Goal: Find specific page/section: Find specific page/section

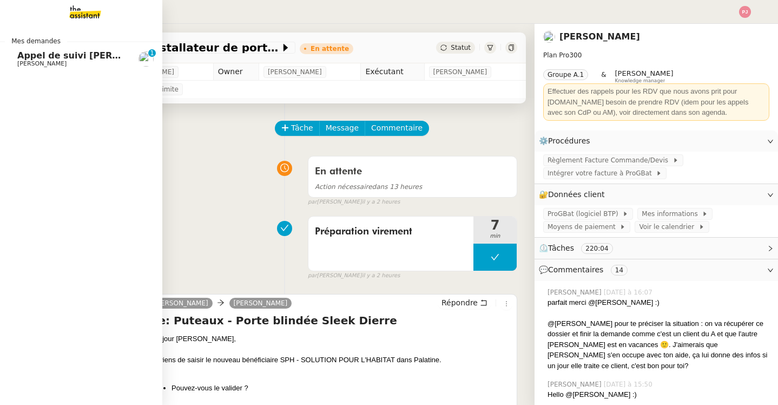
click at [24, 60] on span "Appel de suivi [PERSON_NAME]-Riottot" at bounding box center [112, 55] width 190 height 10
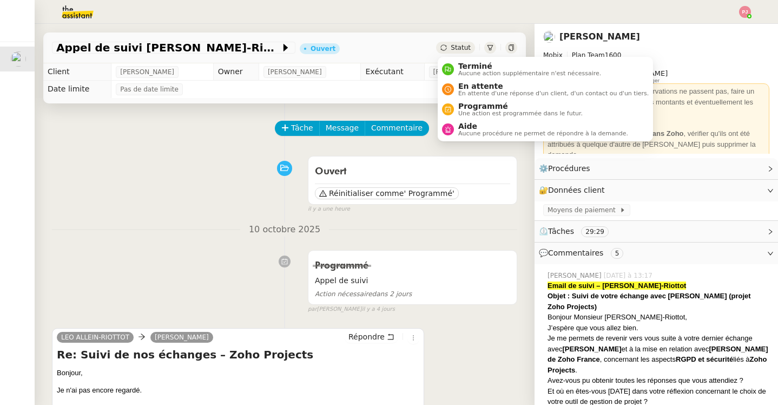
click at [453, 44] on span "Statut" at bounding box center [461, 48] width 20 height 8
click at [470, 124] on span "Aide" at bounding box center [543, 126] width 170 height 9
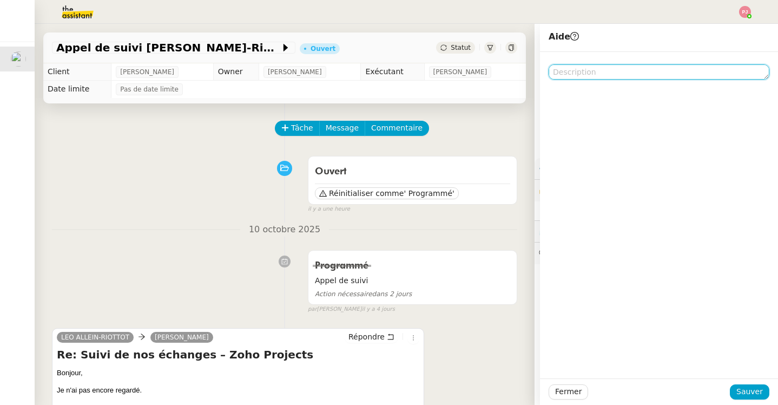
click at [593, 74] on textarea at bounding box center [659, 71] width 221 height 15
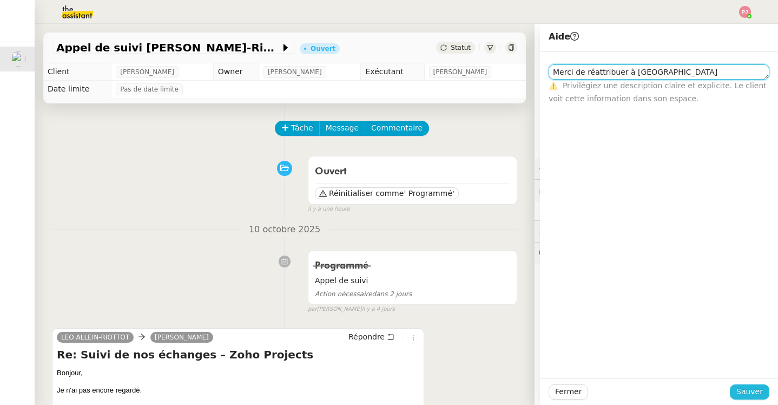
type textarea "Merci de réattribuer à [GEOGRAPHIC_DATA]"
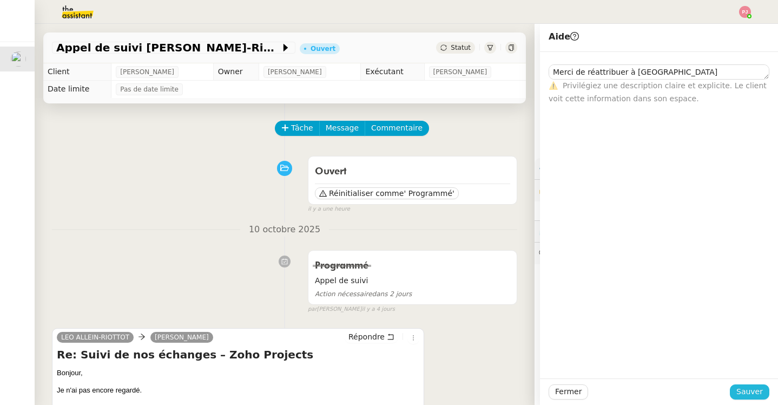
click at [748, 394] on span "Sauver" at bounding box center [749, 391] width 27 height 12
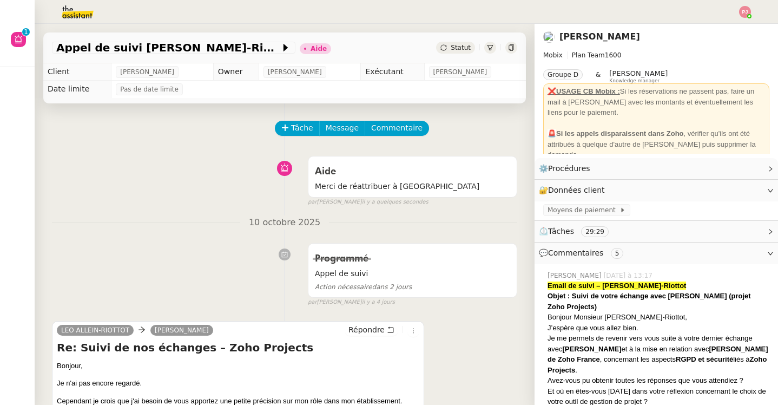
click at [68, 14] on img at bounding box center [69, 12] width 84 height 24
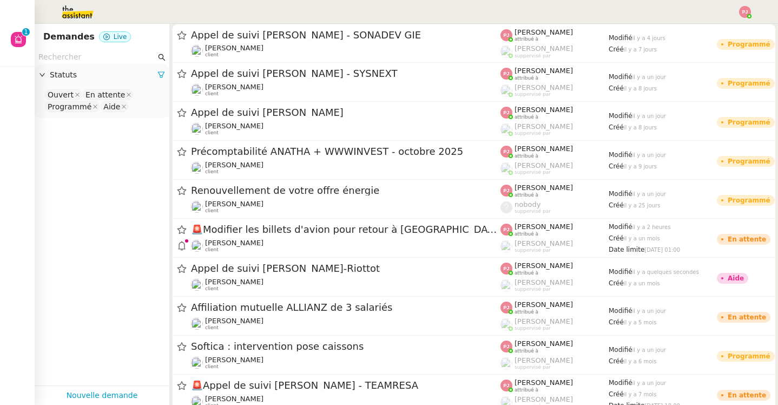
click at [85, 58] on input "text" at bounding box center [96, 57] width 117 height 12
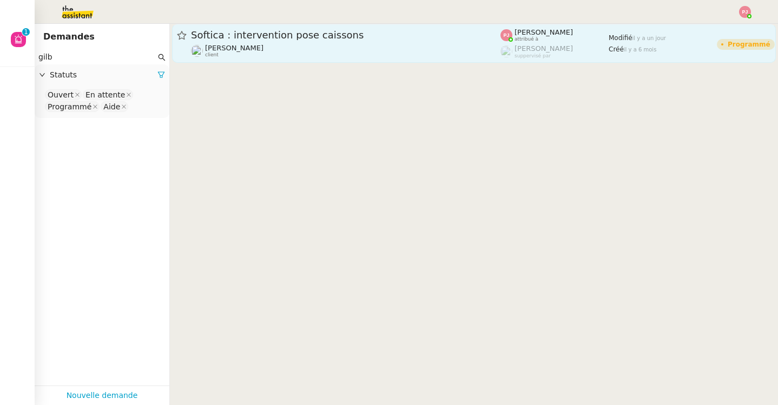
type input "gilb"
click at [313, 56] on div "[PERSON_NAME] client" at bounding box center [345, 51] width 309 height 14
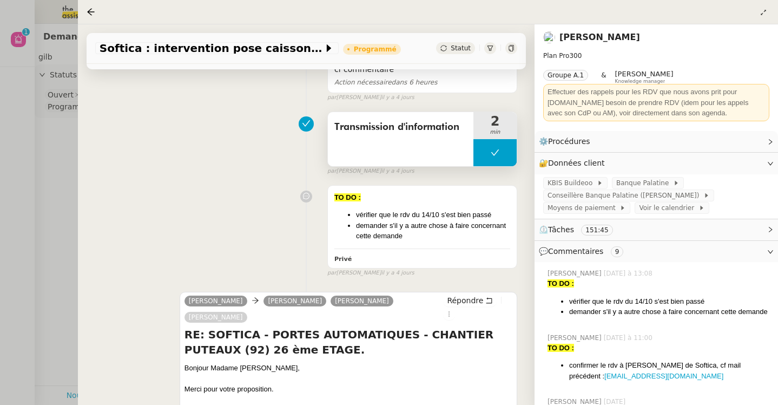
scroll to position [147, 0]
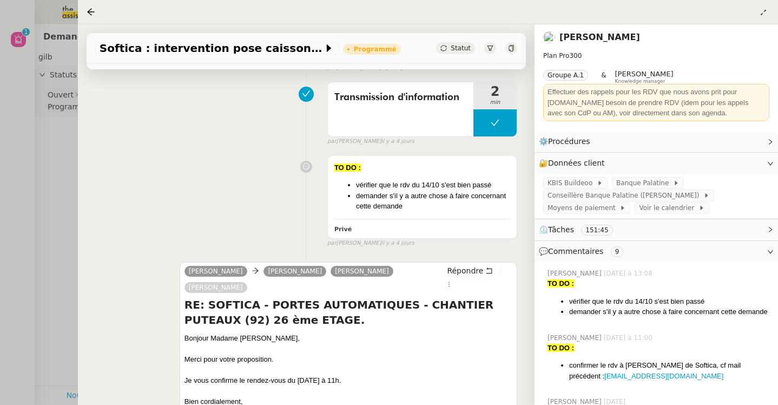
click at [57, 170] on div at bounding box center [389, 202] width 778 height 405
